Goal: Task Accomplishment & Management: Complete application form

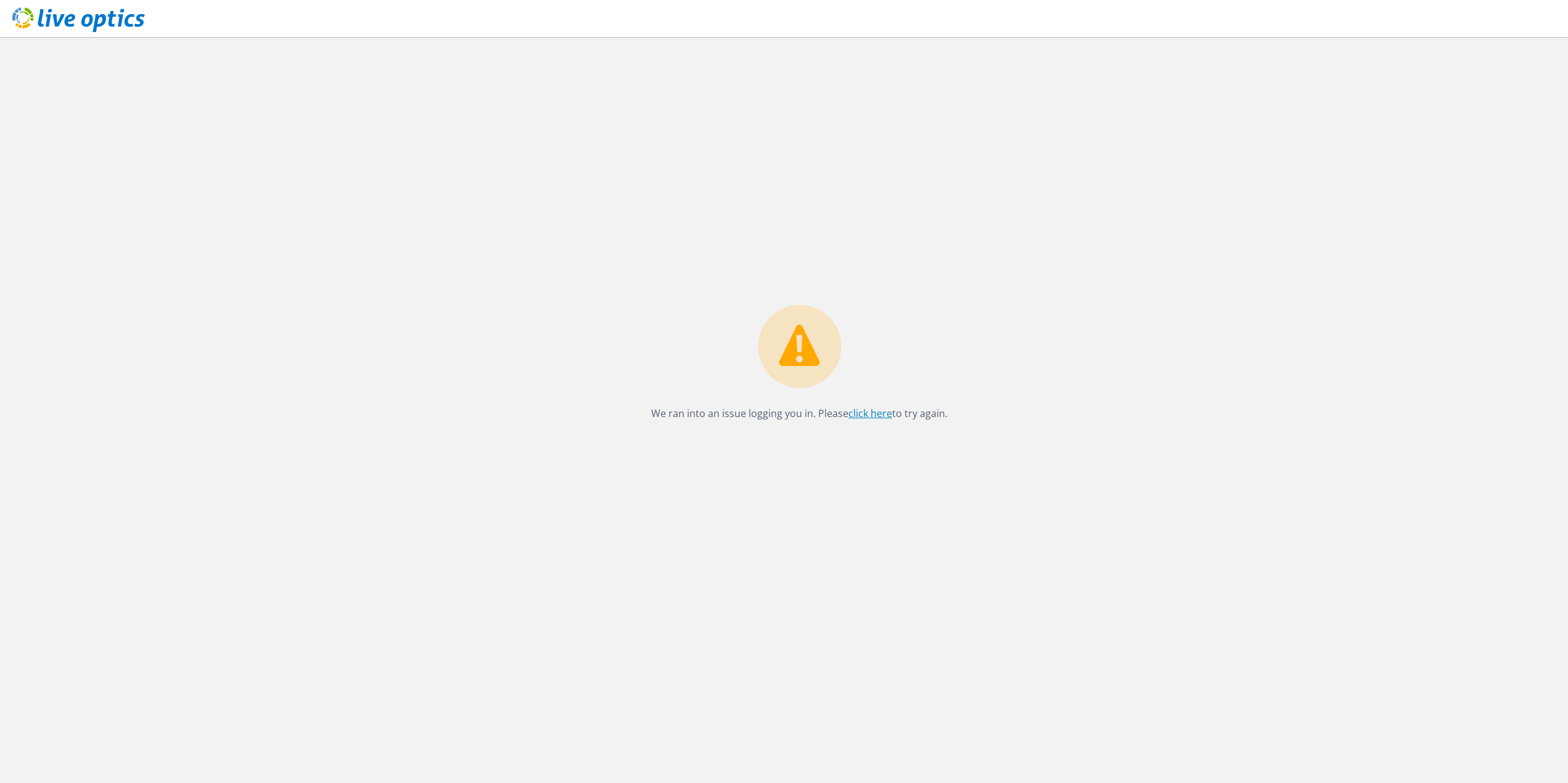
click at [866, 418] on link "click here" at bounding box center [870, 413] width 44 height 13
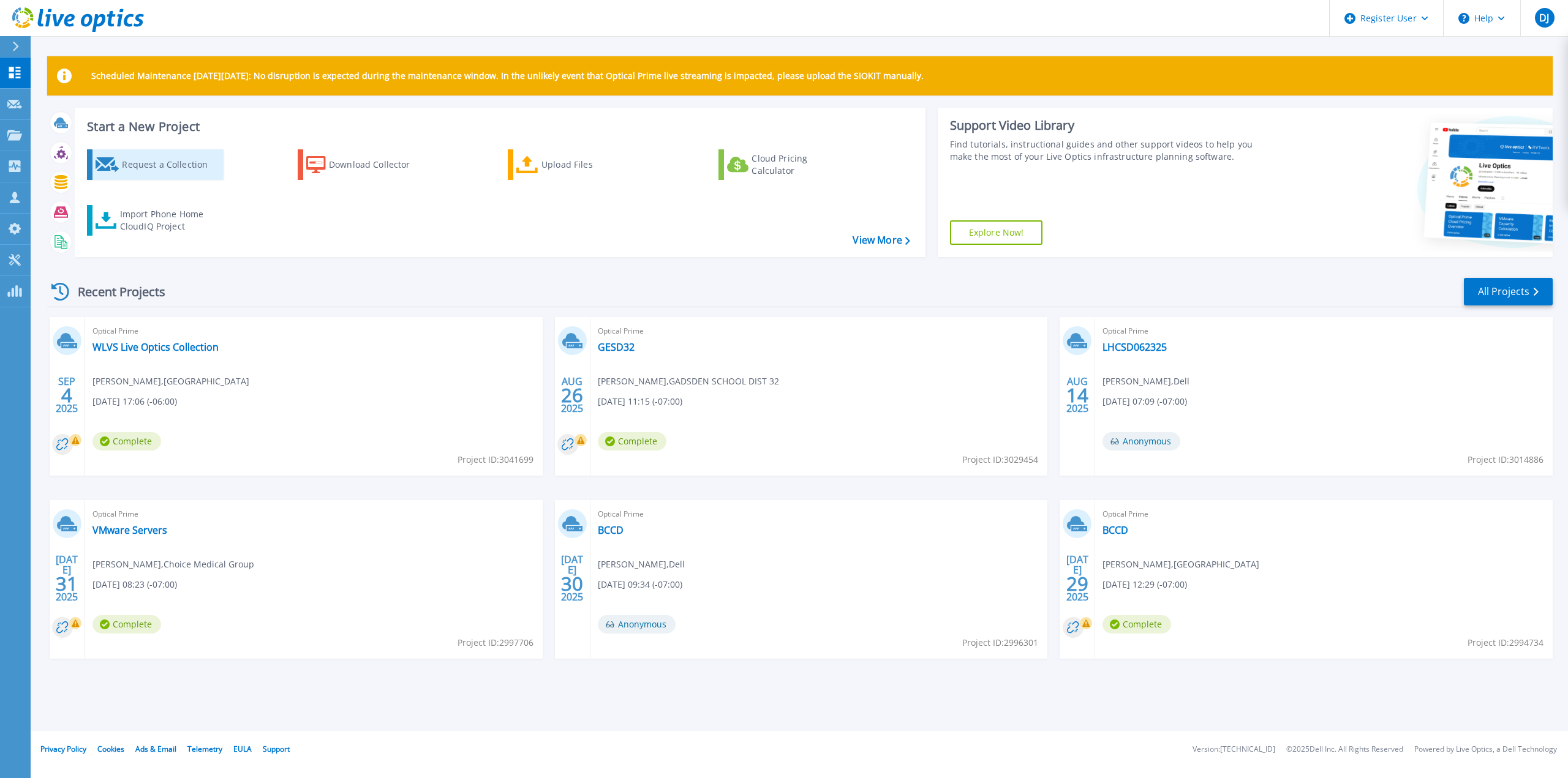
click at [169, 158] on div "Request a Collection" at bounding box center [171, 164] width 98 height 24
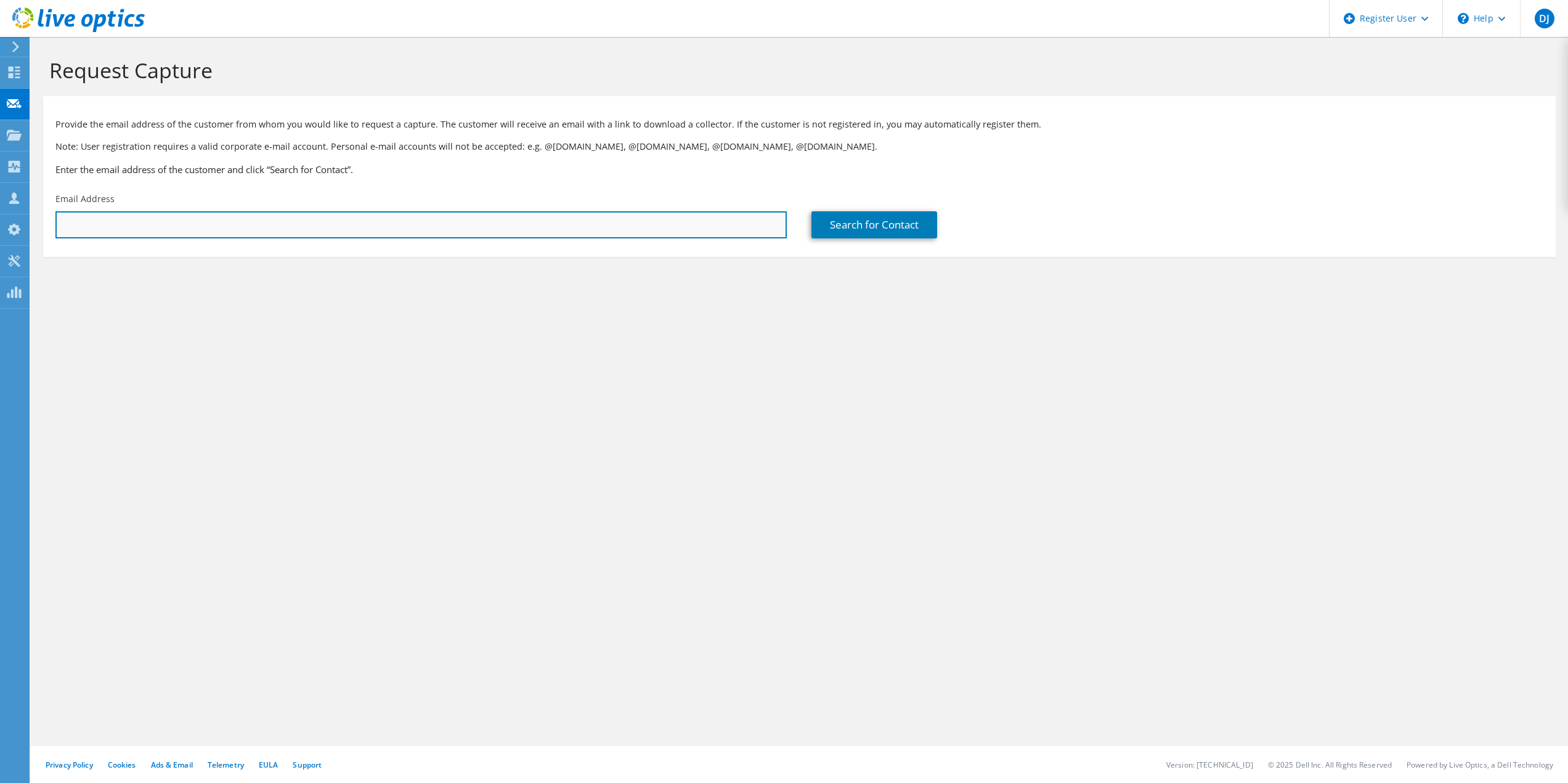
click at [352, 225] on input "text" at bounding box center [421, 225] width 731 height 27
paste input "[EMAIL_ADDRESS][DOMAIN_NAME]"
type input "[EMAIL_ADDRESS][DOMAIN_NAME]"
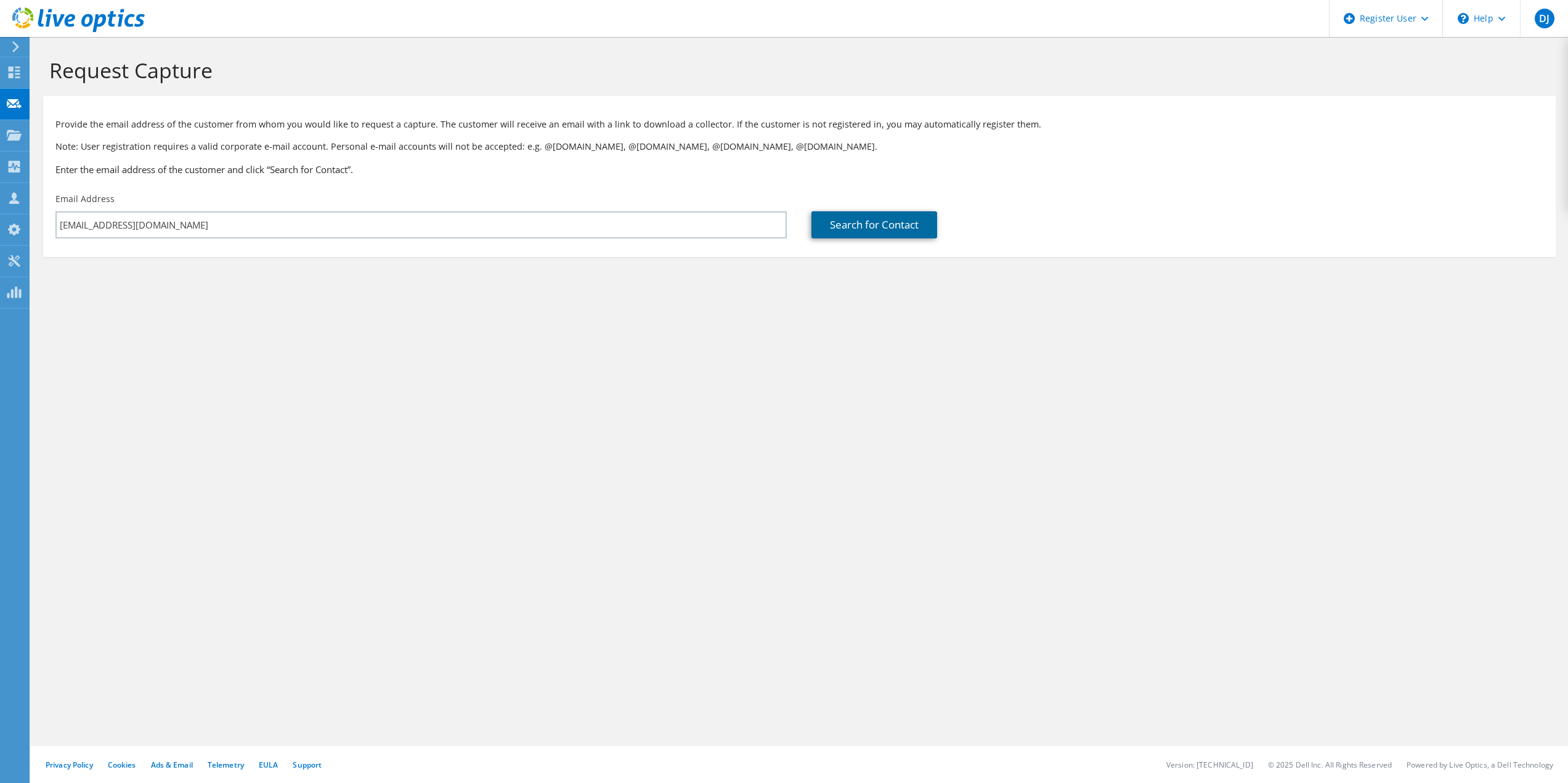
click at [879, 226] on link "Search for Contact" at bounding box center [874, 225] width 126 height 27
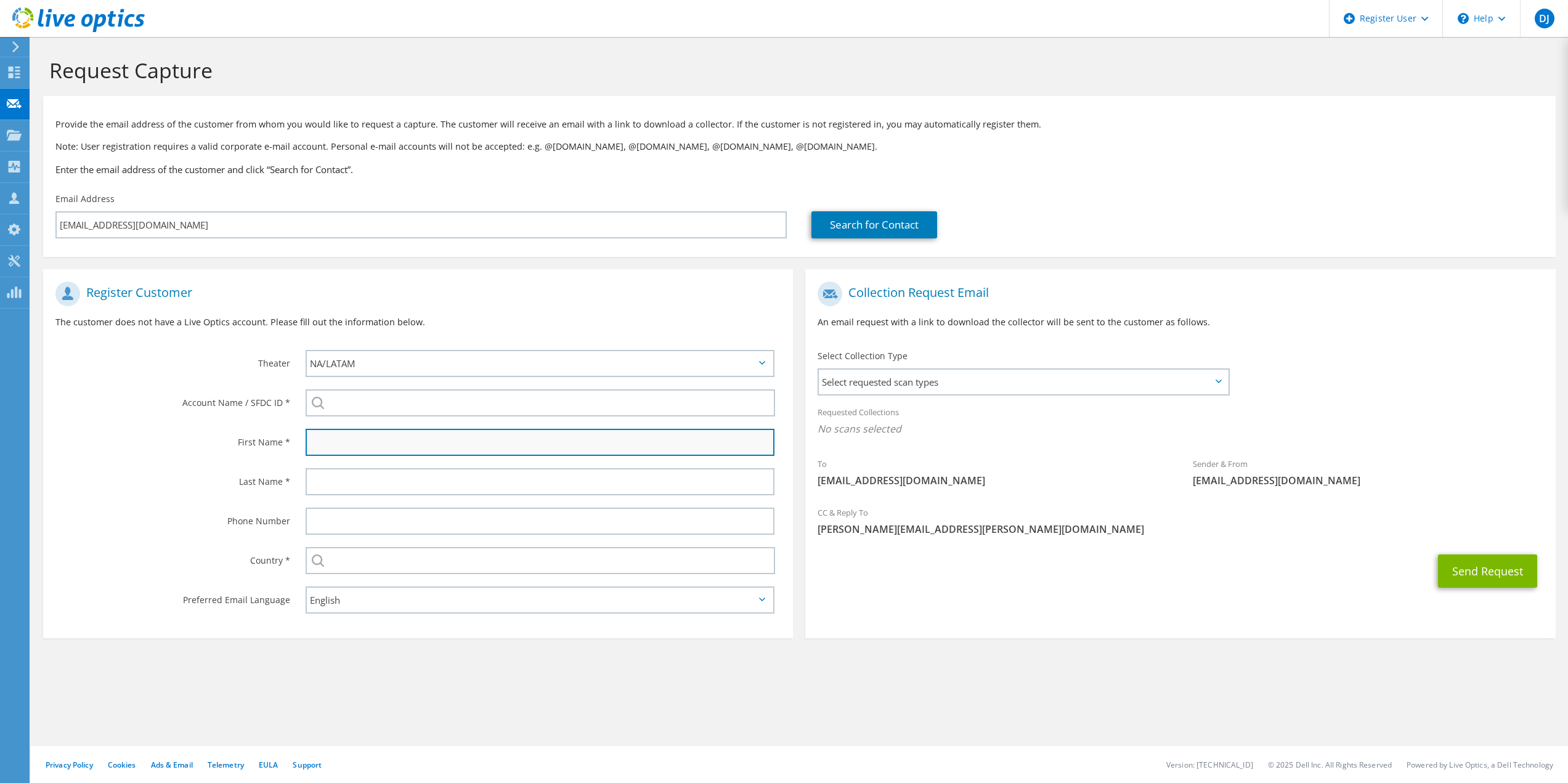
click at [339, 445] on input "text" at bounding box center [540, 442] width 469 height 27
type input "Ryan"
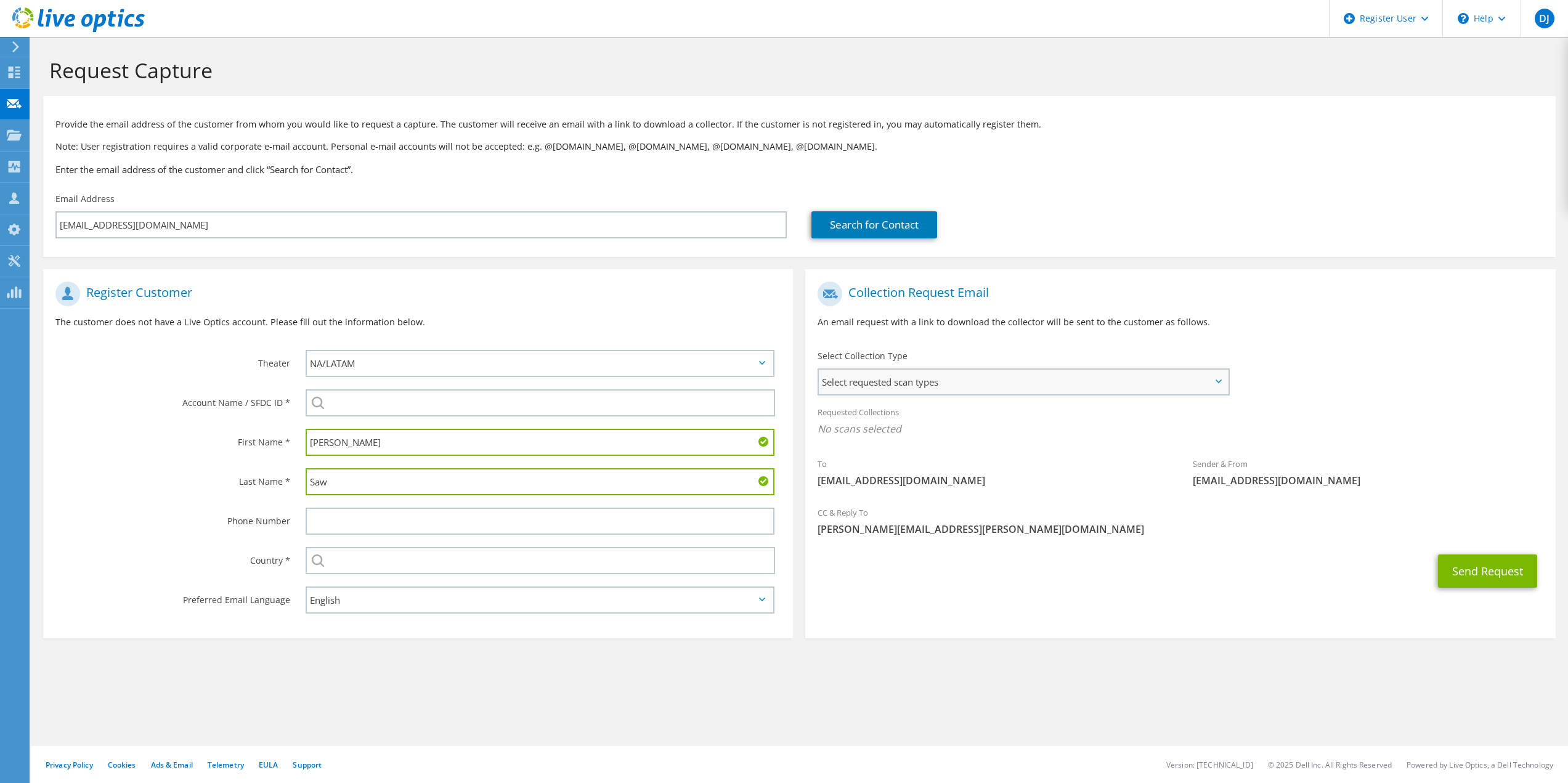
type input "Saw"
click at [862, 393] on span "Select requested scan types" at bounding box center [1023, 382] width 409 height 24
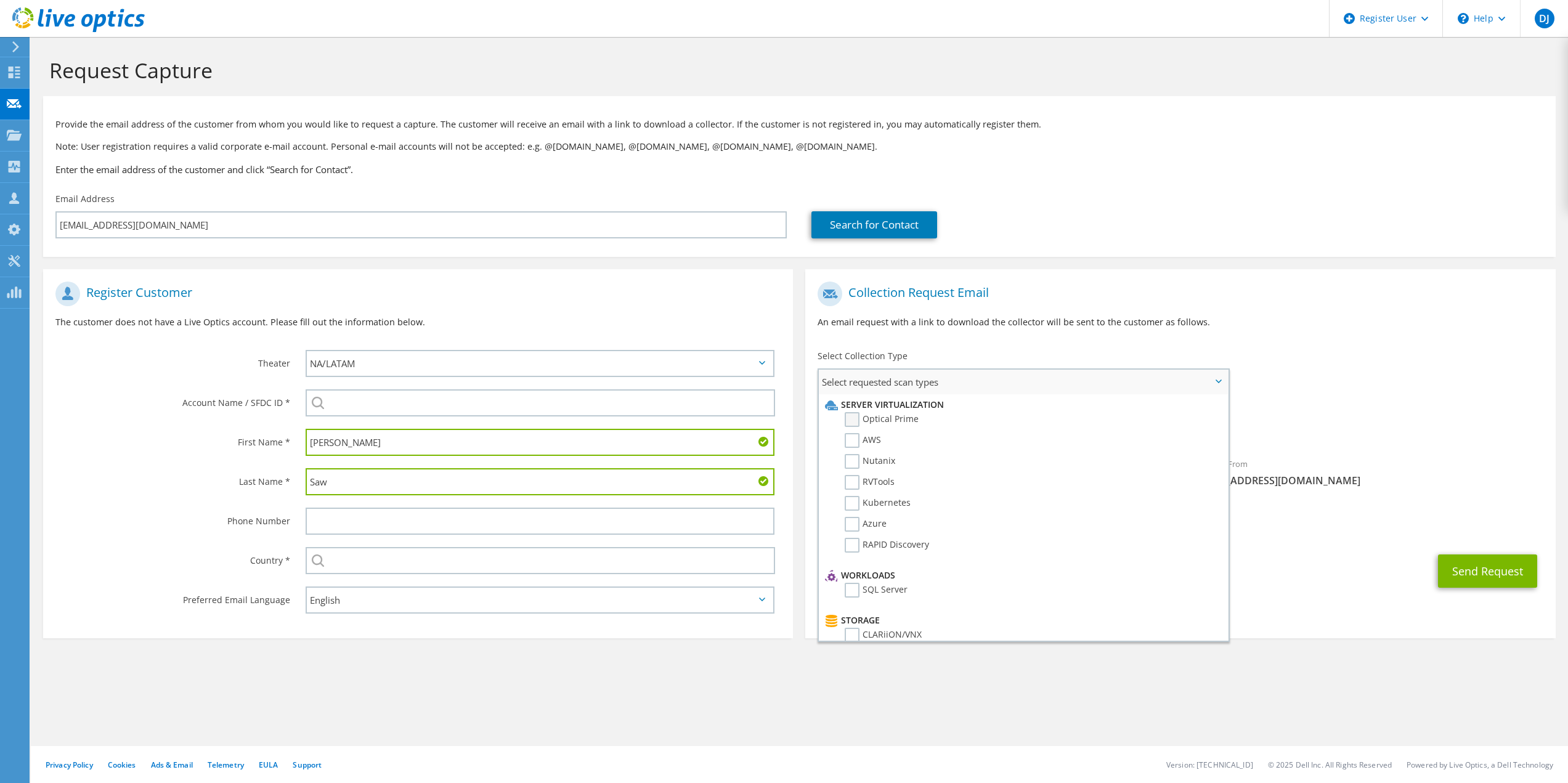
click at [864, 419] on label "Optical Prime" at bounding box center [882, 419] width 74 height 15
click at [0, 0] on input "Optical Prime" at bounding box center [0, 0] width 0 height 0
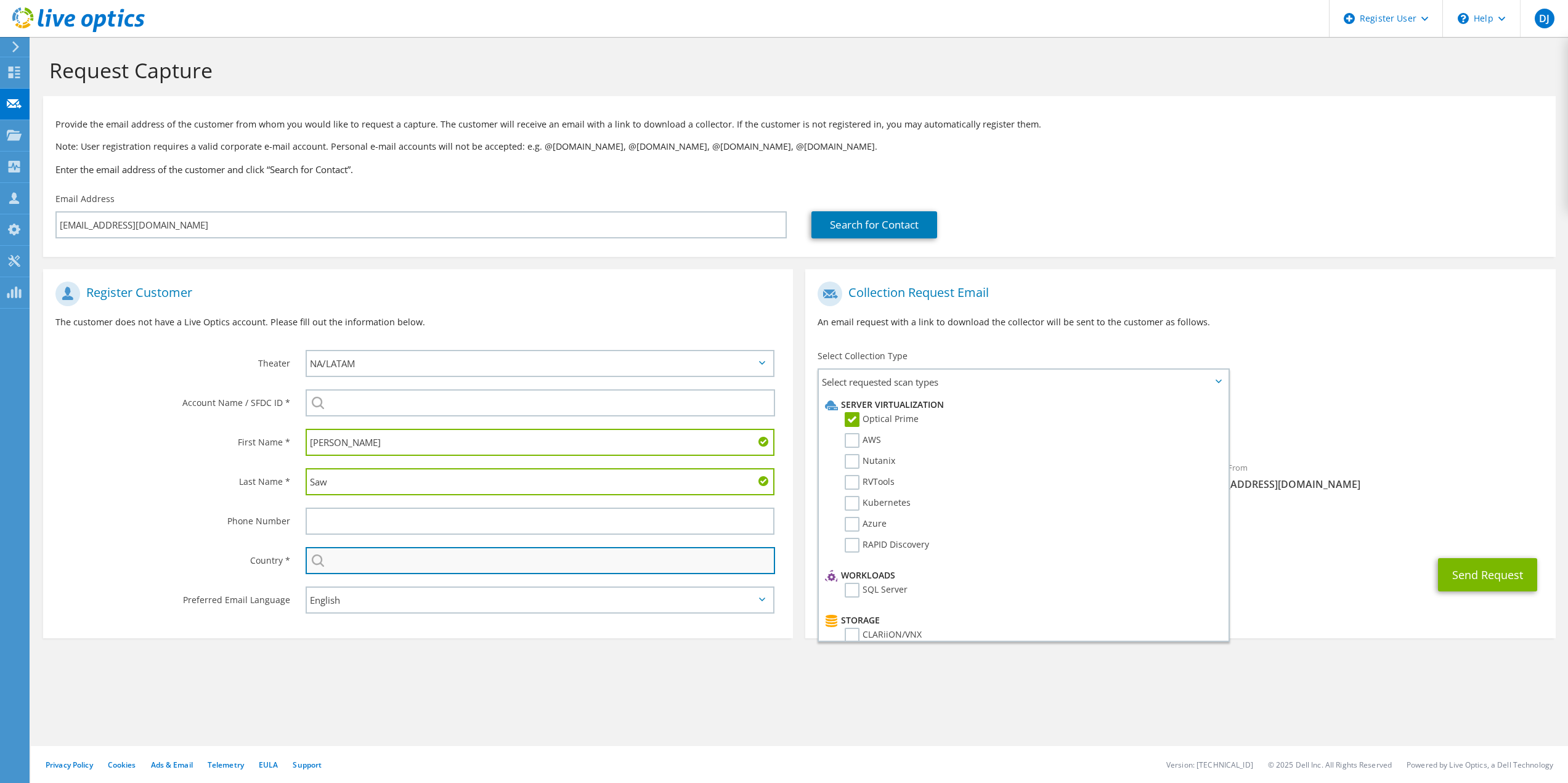
click at [430, 566] on input "text" at bounding box center [541, 560] width 470 height 27
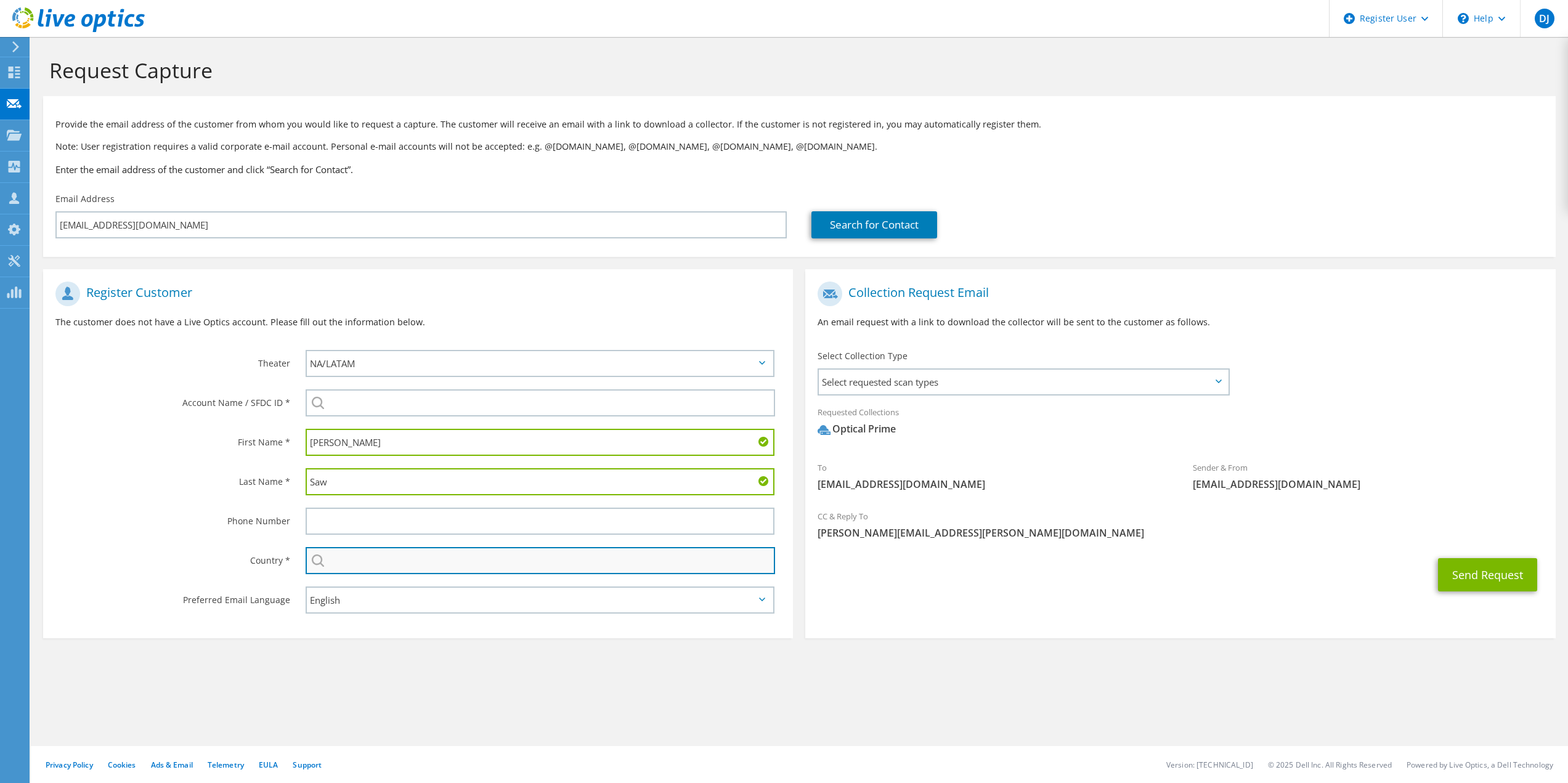
click at [435, 567] on input "text" at bounding box center [541, 560] width 470 height 27
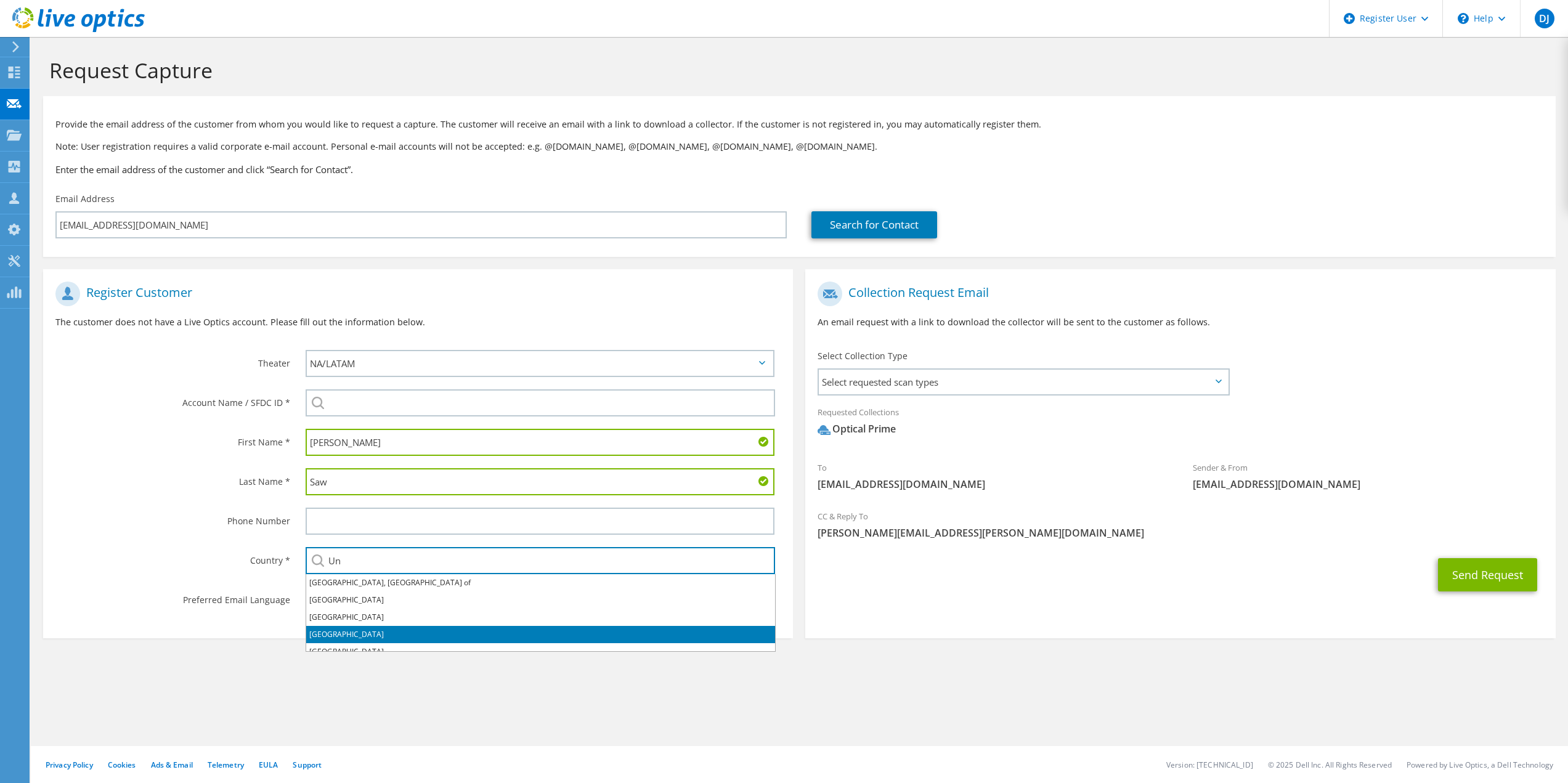
click at [361, 636] on li "United States" at bounding box center [541, 634] width 469 height 17
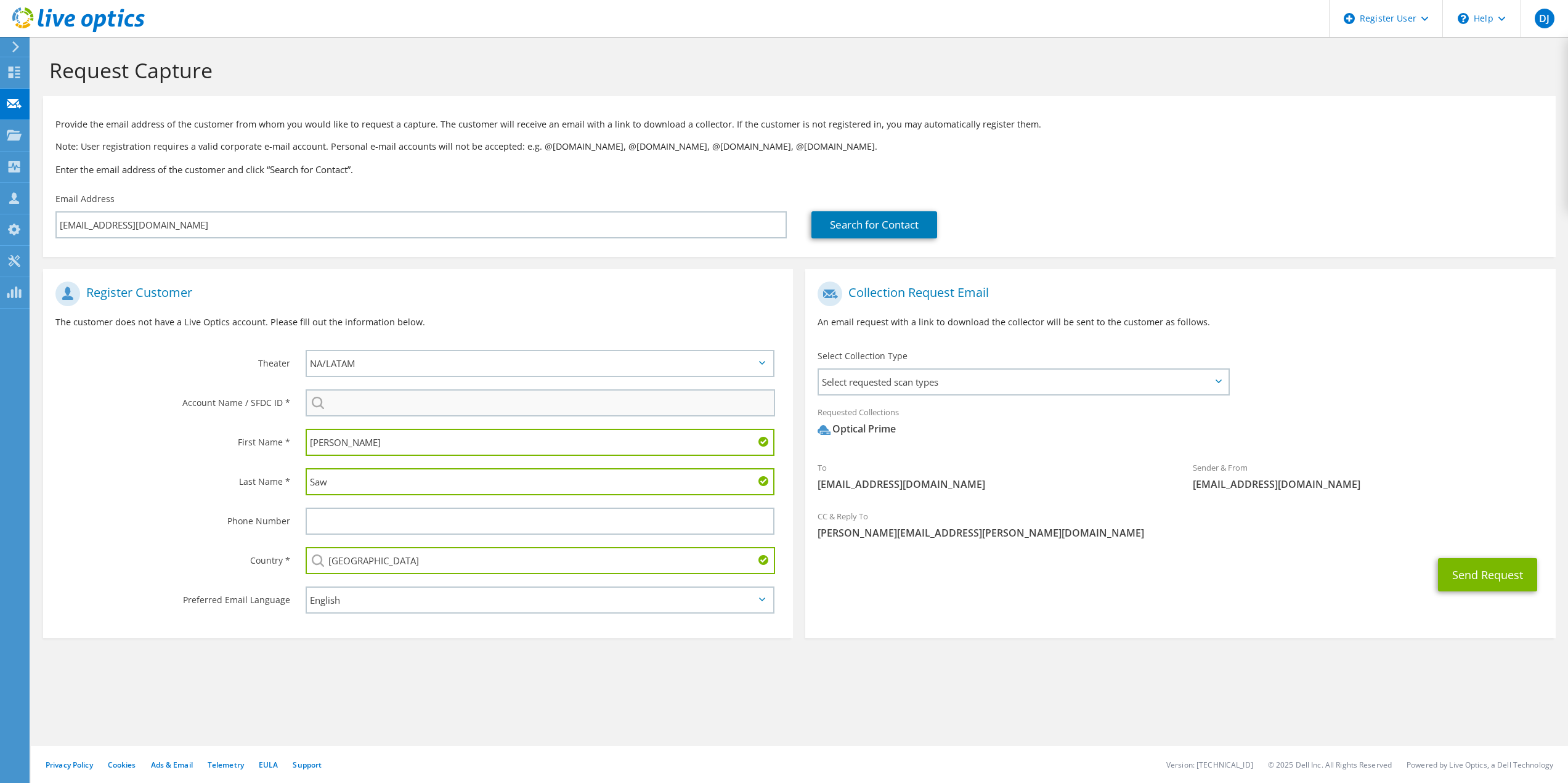
type input "United States"
click at [361, 403] on input "search" at bounding box center [541, 403] width 470 height 27
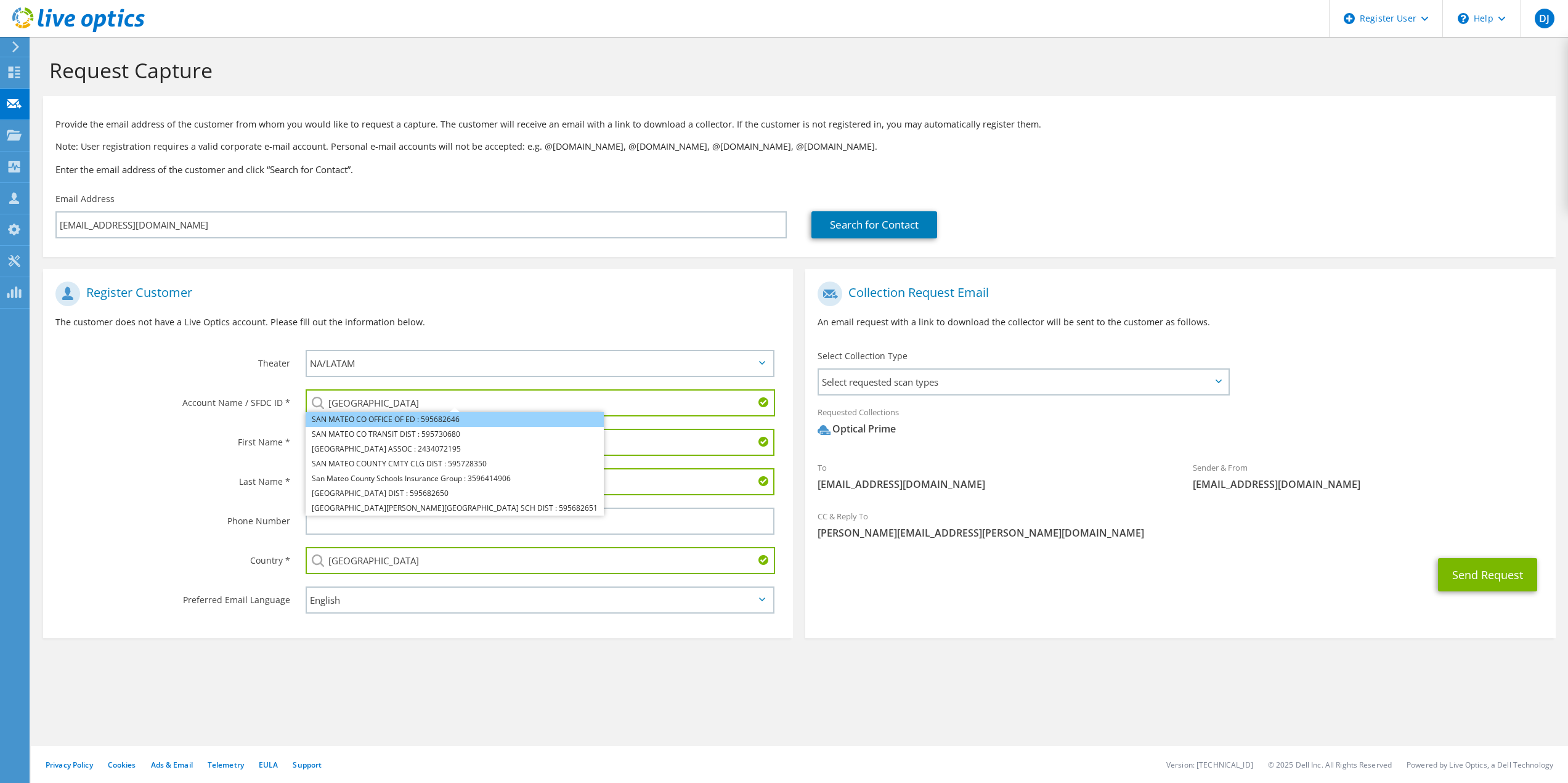
click at [367, 417] on li "SAN MATEO CO OFFICE OF ED : 595682646" at bounding box center [454, 419] width 298 height 15
type input "SAN MATEO CO OFFICE OF ED : 595682646"
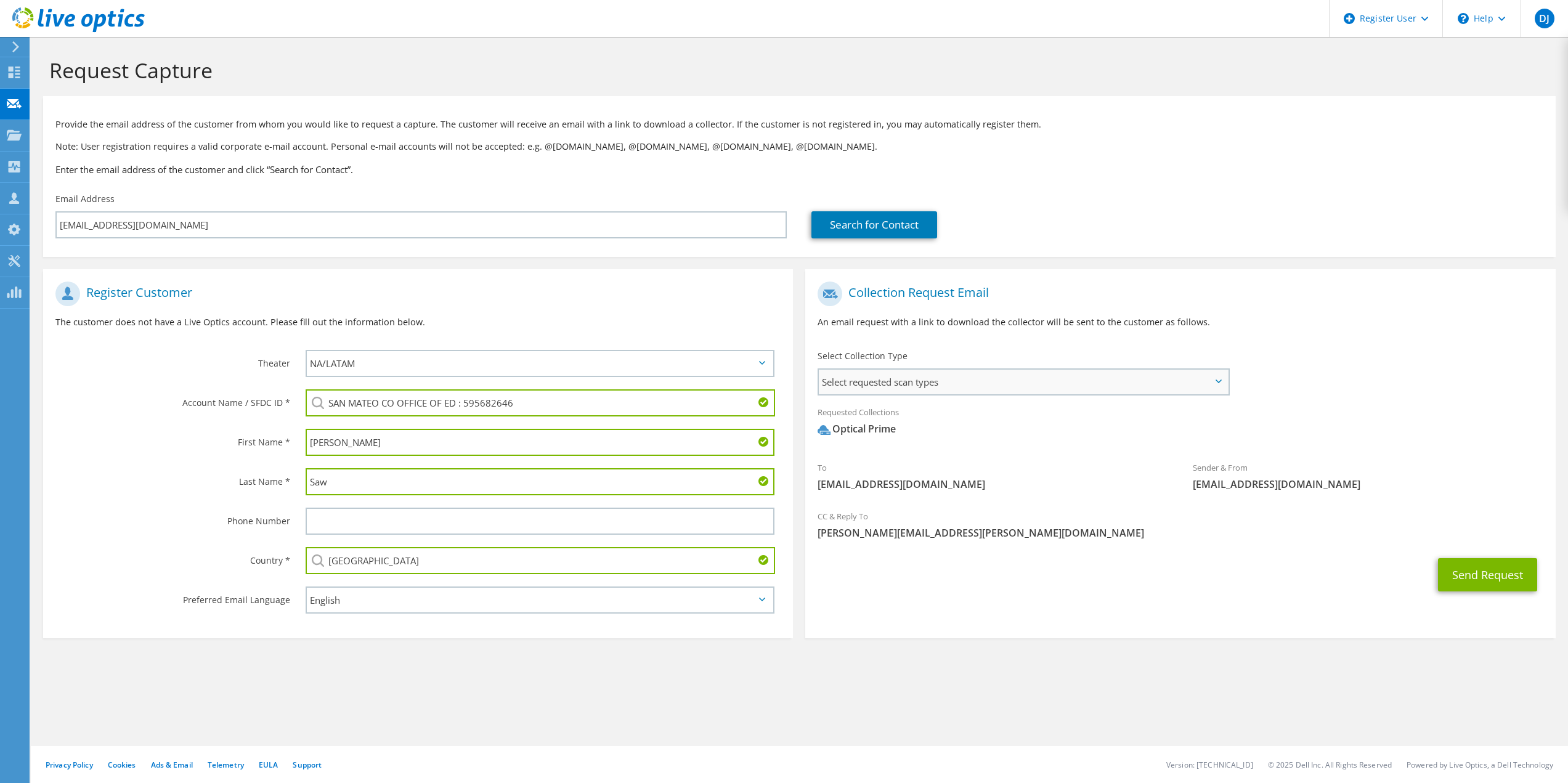
click at [964, 370] on span "Select requested scan types" at bounding box center [1023, 382] width 409 height 24
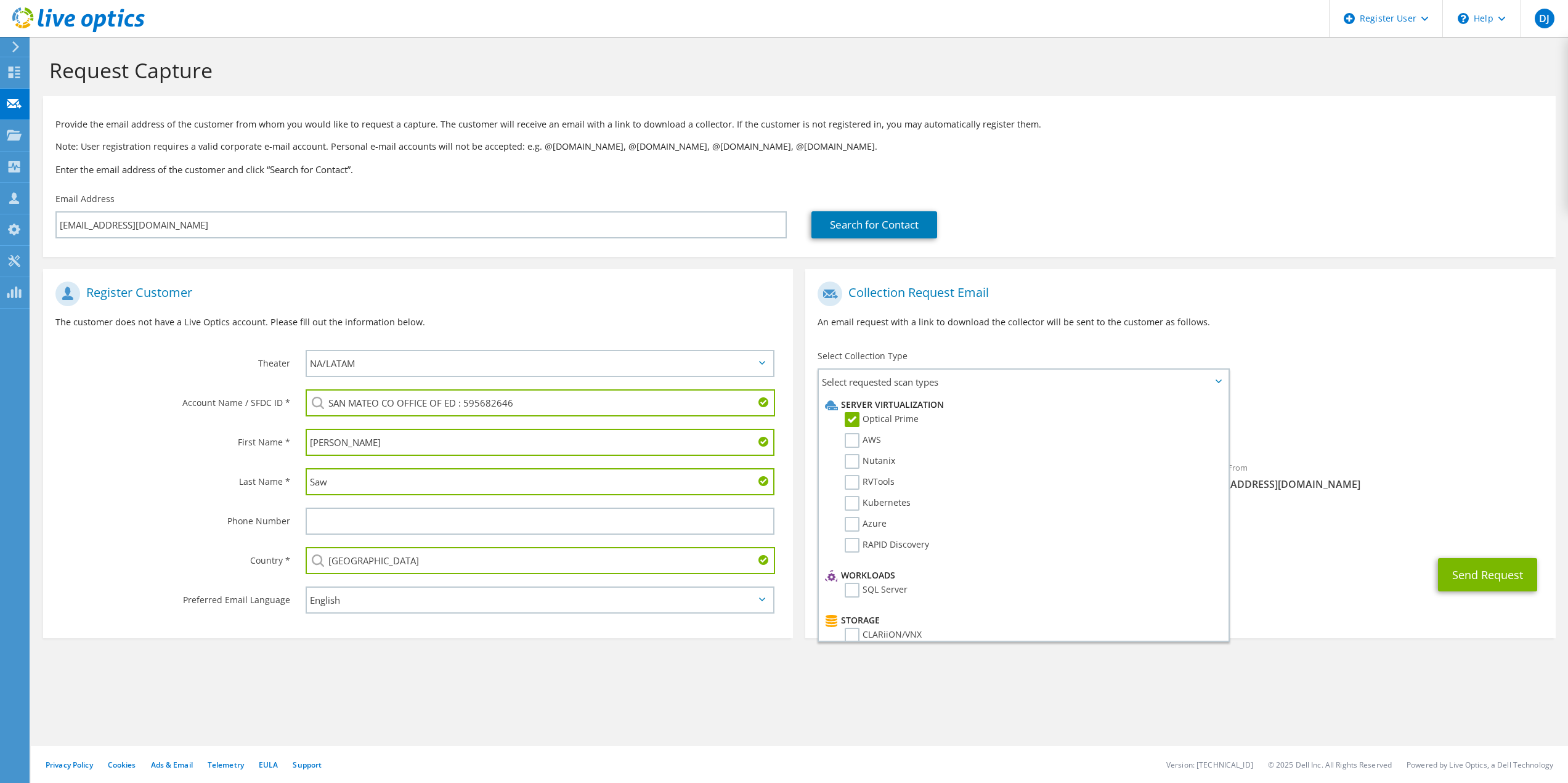
click at [1071, 308] on div "Collection Request Email An email request with a link to download the collector…" at bounding box center [1179, 310] width 750 height 68
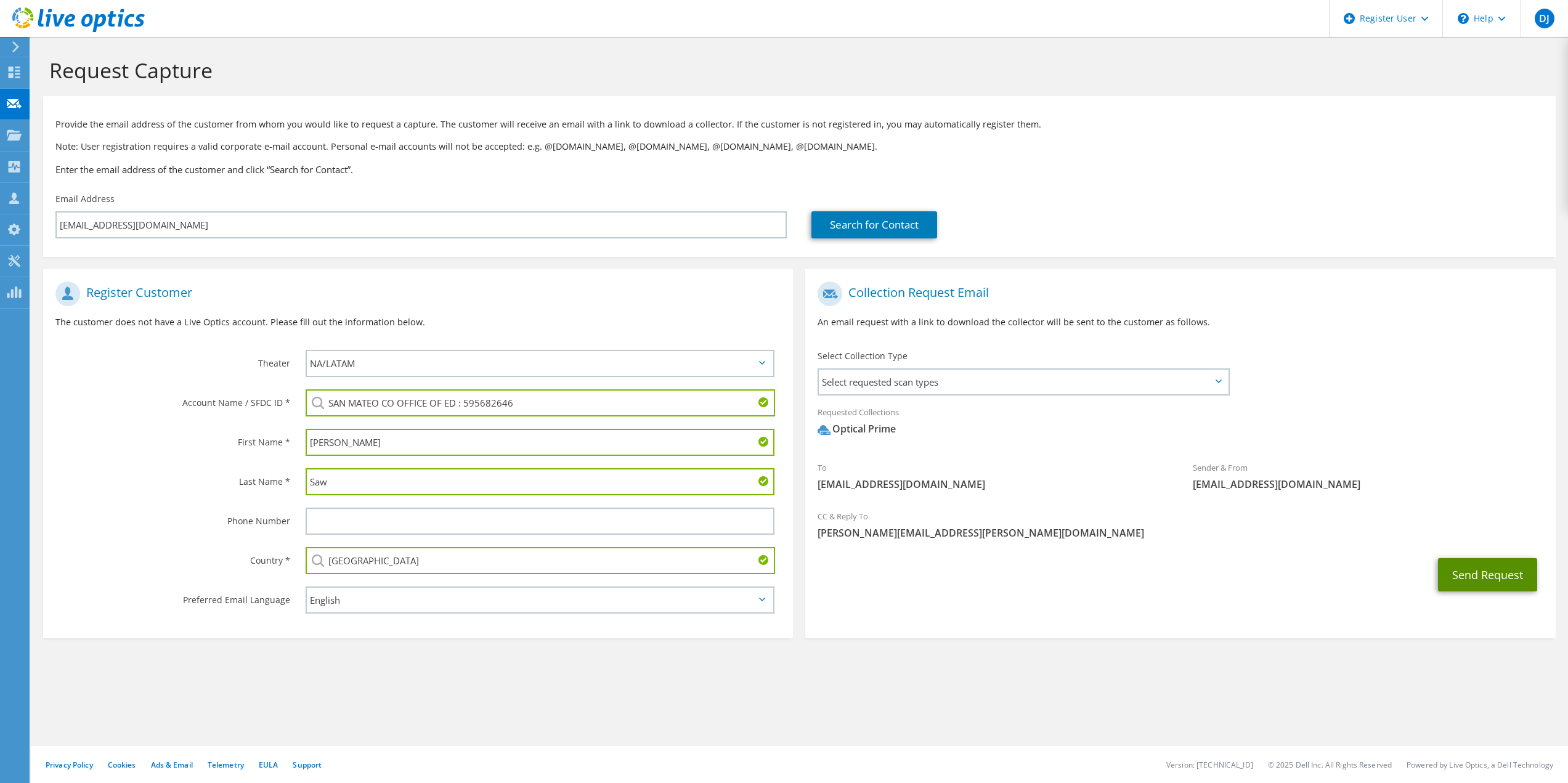
click at [1457, 568] on button "Send Request" at bounding box center [1487, 575] width 99 height 33
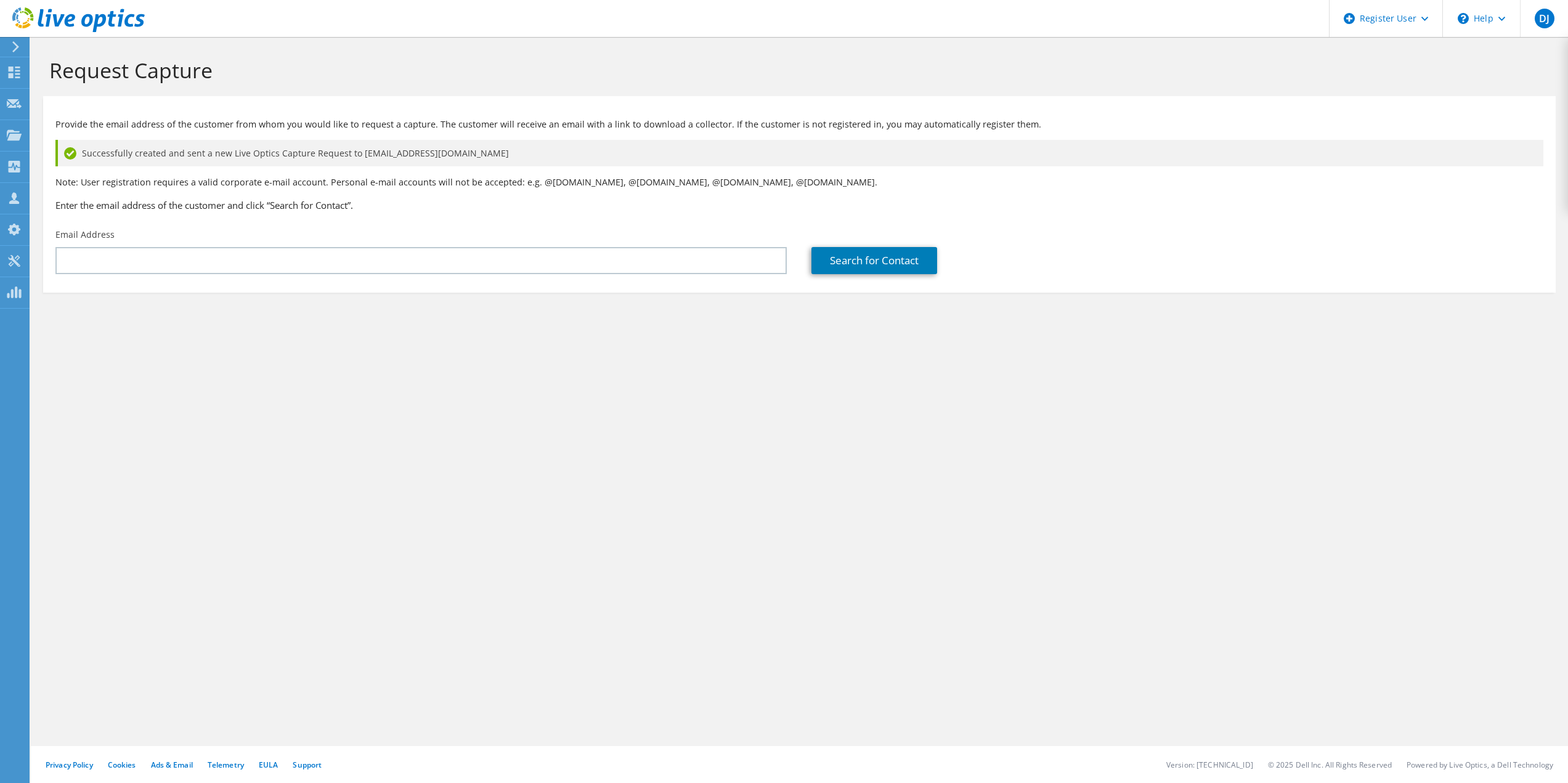
click at [857, 405] on div "Request Capture Provide the email address of the customer from whom you would l…" at bounding box center [799, 410] width 1537 height 746
